Goal: Go to known website: Access a specific website the user already knows

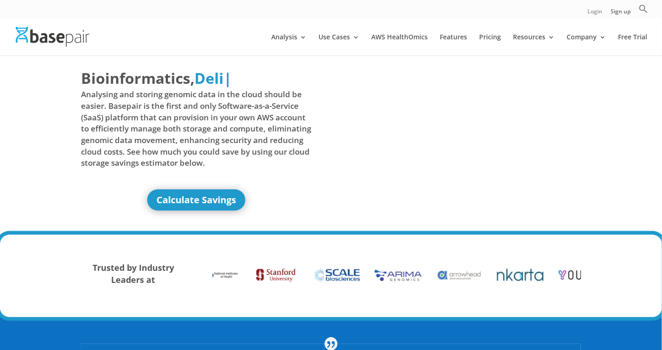
click at [595, 12] on link "Login" at bounding box center [594, 14] width 15 height 10
click at [601, 14] on link "Login" at bounding box center [594, 14] width 15 height 10
